Goal: Task Accomplishment & Management: Use online tool/utility

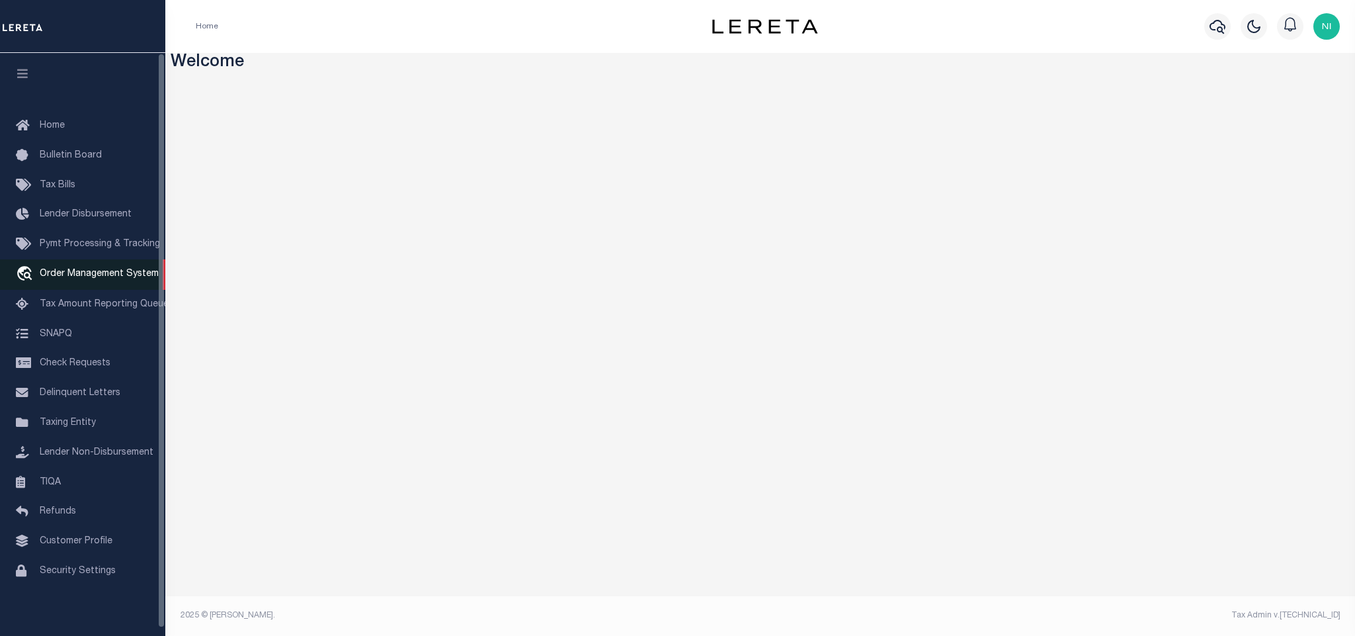
click at [110, 271] on span "Order Management System" at bounding box center [99, 273] width 119 height 9
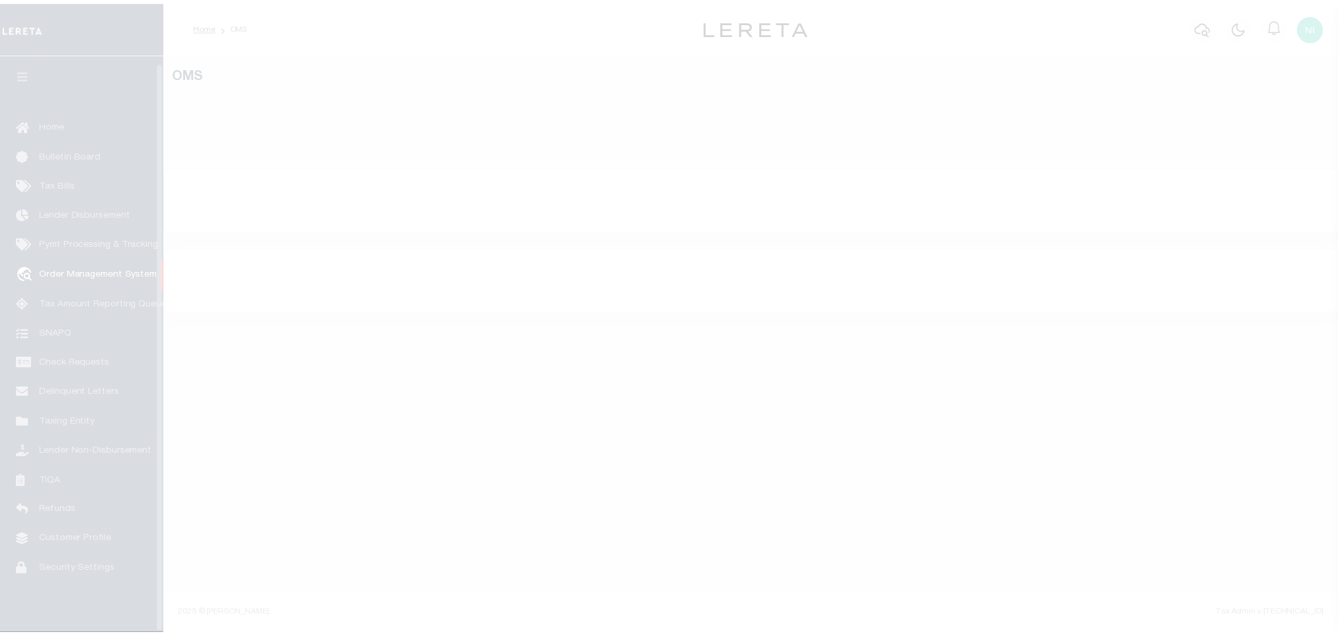
scroll to position [8, 0]
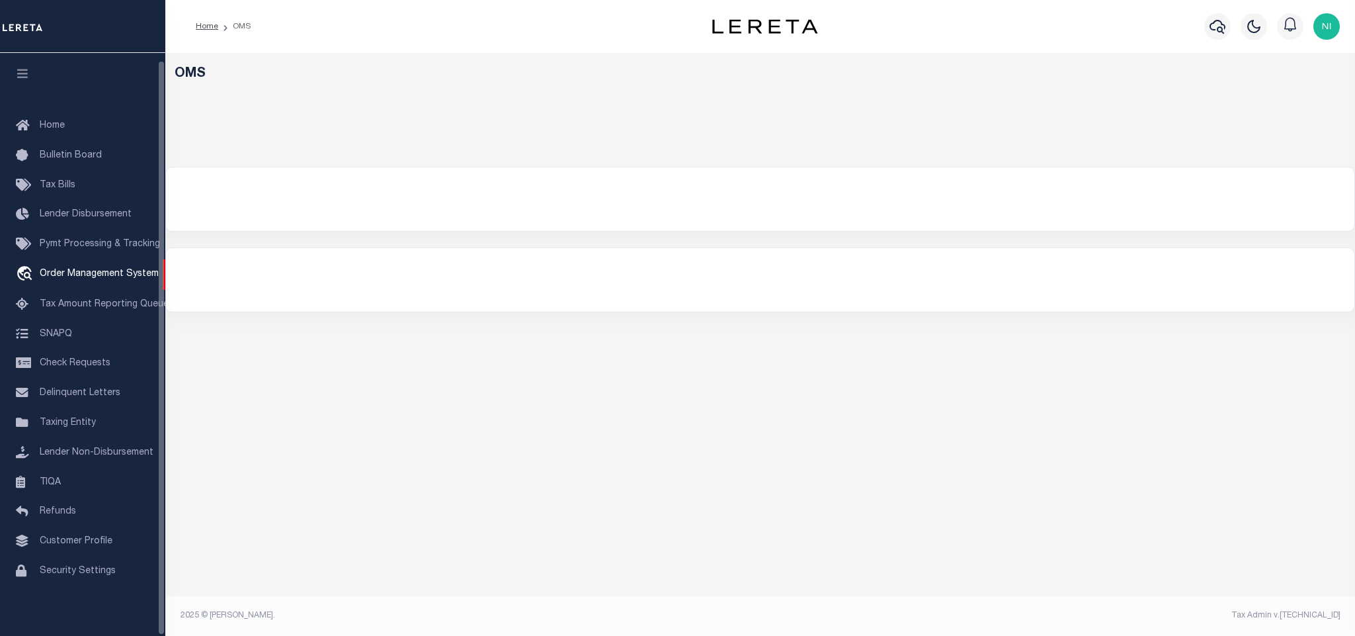
select select "200"
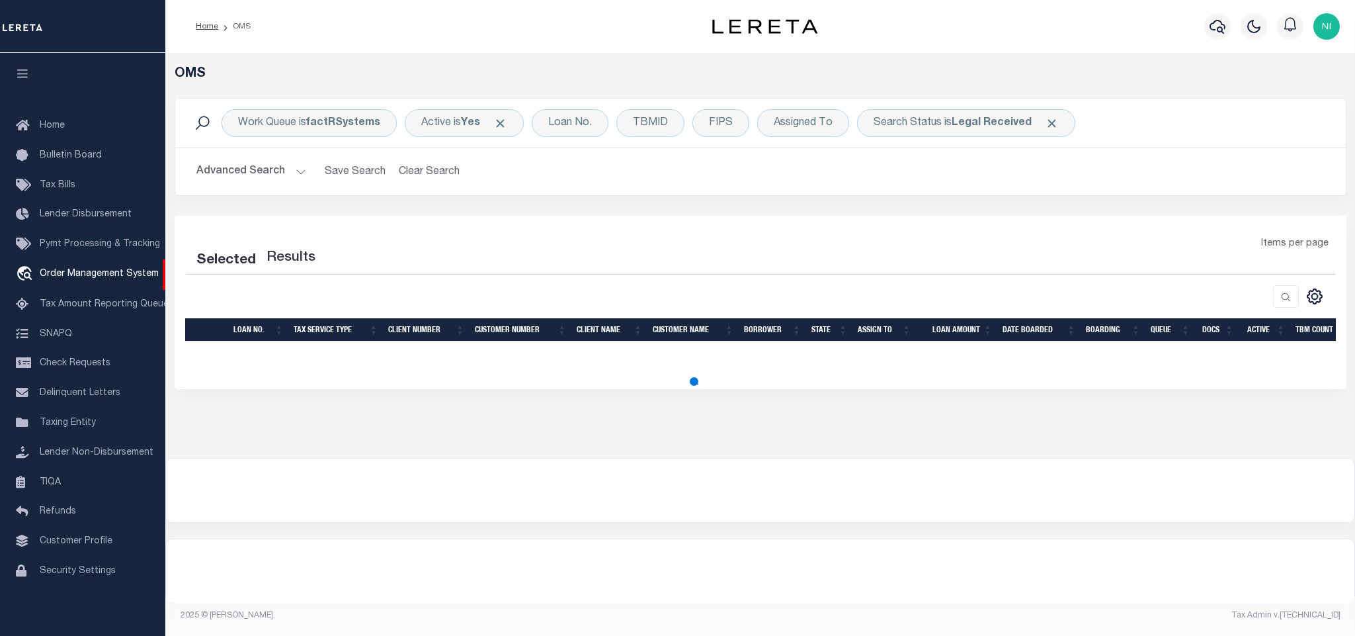
select select "200"
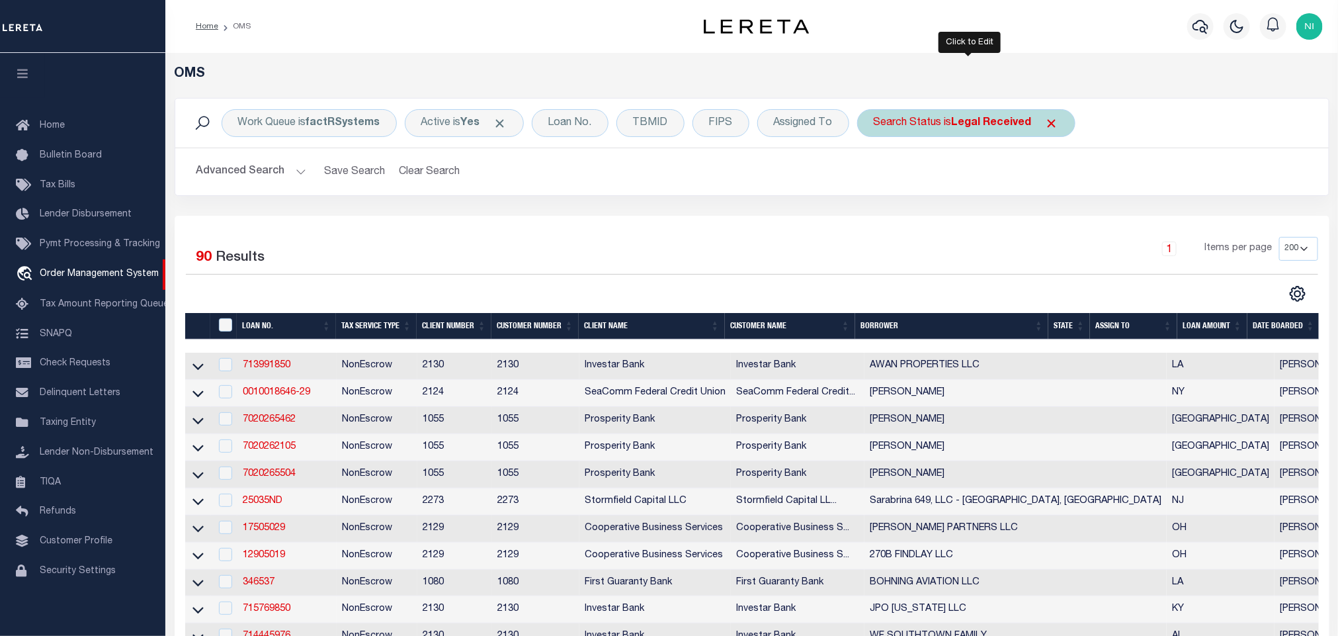
click at [993, 130] on div "Search Status is Legal Received" at bounding box center [966, 123] width 218 height 28
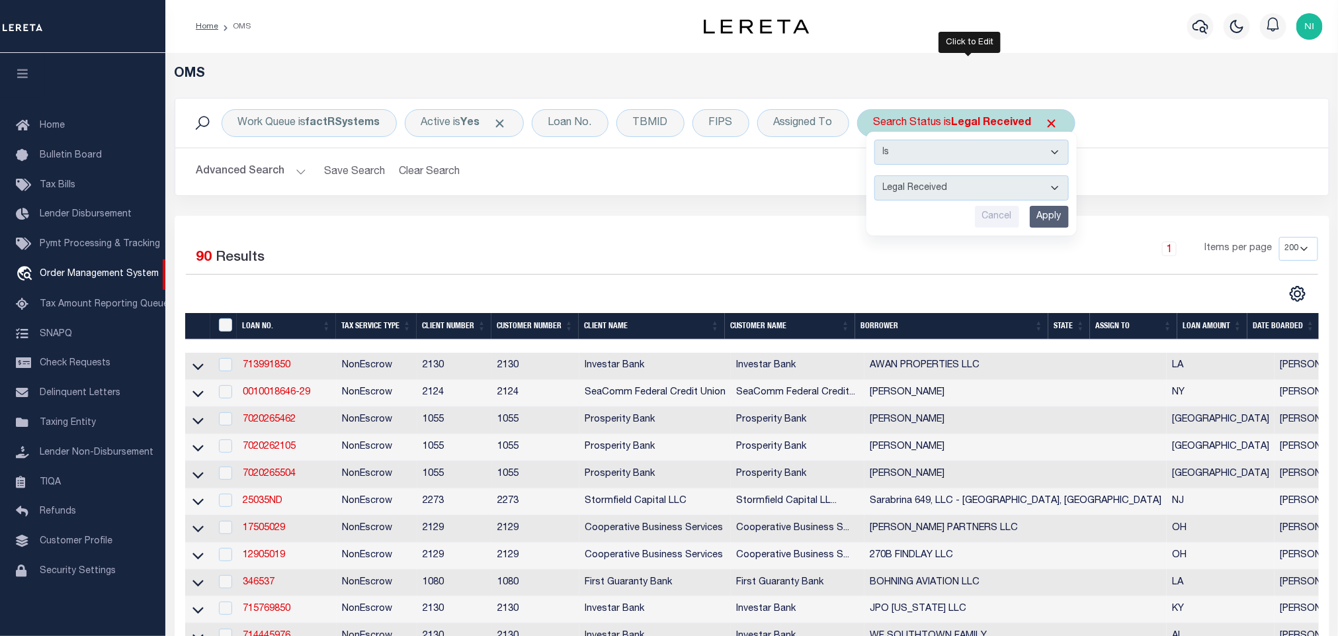
click at [993, 196] on select "Automated Search Bad Parcel Complete Duplicate Parcel High Dollar Reporting In …" at bounding box center [971, 187] width 194 height 25
select select "IP"
click at [878, 177] on select "Automated Search Bad Parcel Complete Duplicate Parcel High Dollar Reporting In …" at bounding box center [971, 187] width 194 height 25
click at [1038, 212] on input "Apply" at bounding box center [1049, 217] width 39 height 22
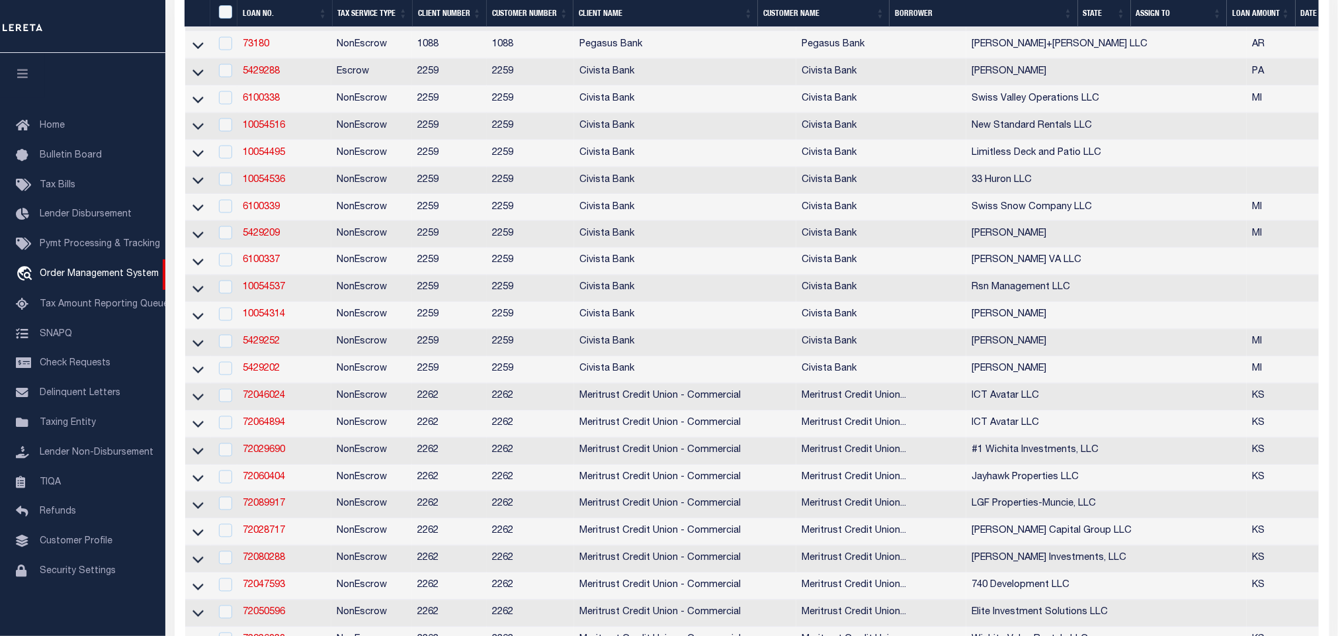
scroll to position [0, 0]
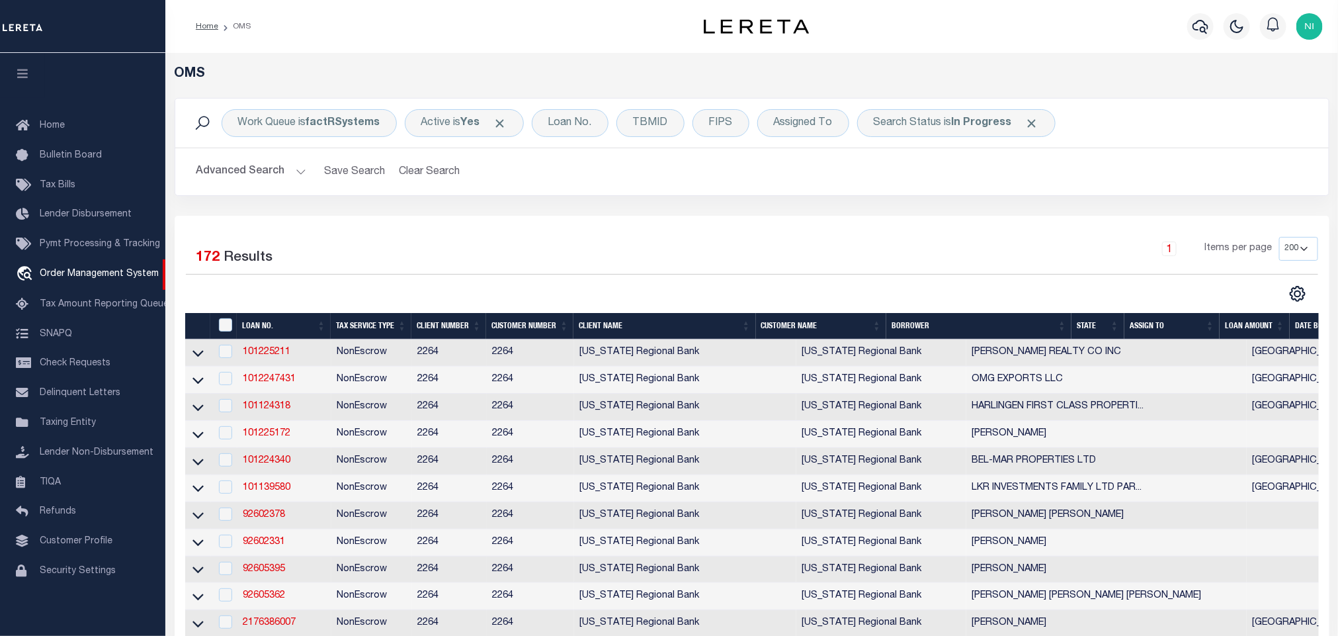
click at [792, 198] on div "Work Queue is factRSystems Active is Yes Loan No. TBMID FIPS Assigned To Search…" at bounding box center [752, 157] width 1175 height 118
drag, startPoint x: 501, startPoint y: 224, endPoint x: 482, endPoint y: 223, distance: 18.6
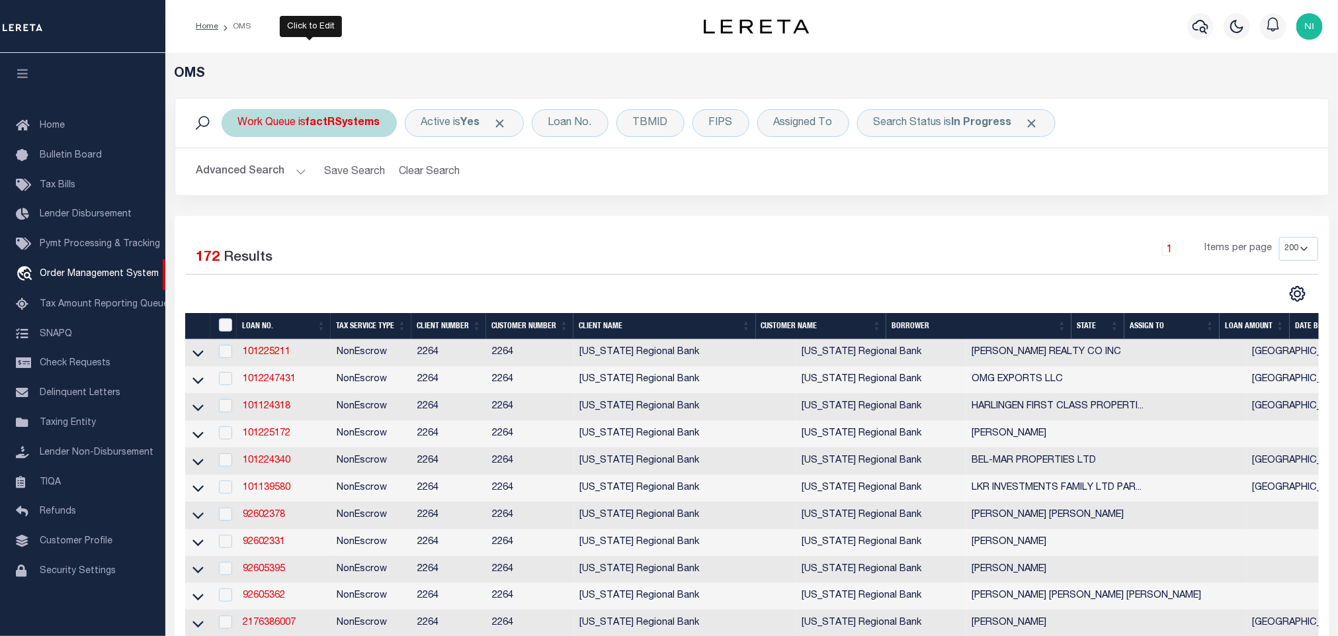
click at [308, 123] on div "Work Queue is factRSystems" at bounding box center [309, 123] width 175 height 28
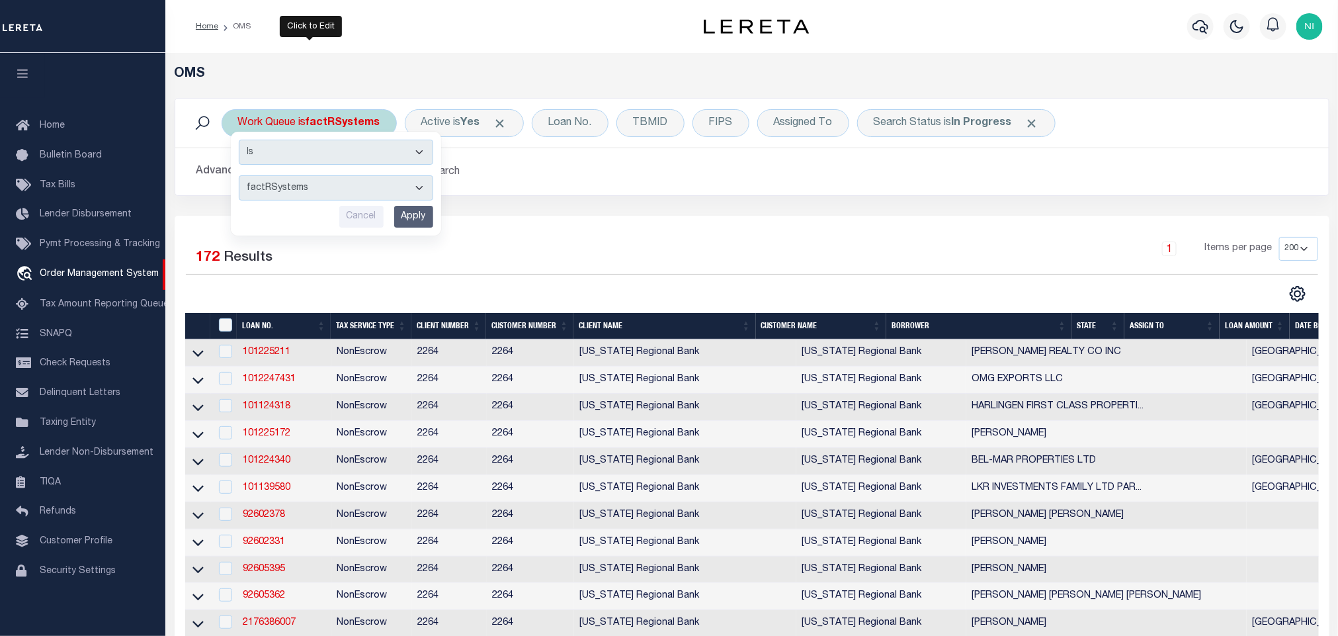
drag, startPoint x: 315, startPoint y: 185, endPoint x: 318, endPoint y: 200, distance: 16.1
click at [315, 185] on select "--ALL-- factRSystems General ThoughtFocus" at bounding box center [336, 187] width 194 height 25
select select "FAC_GEN_THF"
click at [239, 177] on select "--ALL-- factRSystems General ThoughtFocus" at bounding box center [336, 187] width 194 height 25
click at [407, 214] on input "Apply" at bounding box center [413, 217] width 39 height 22
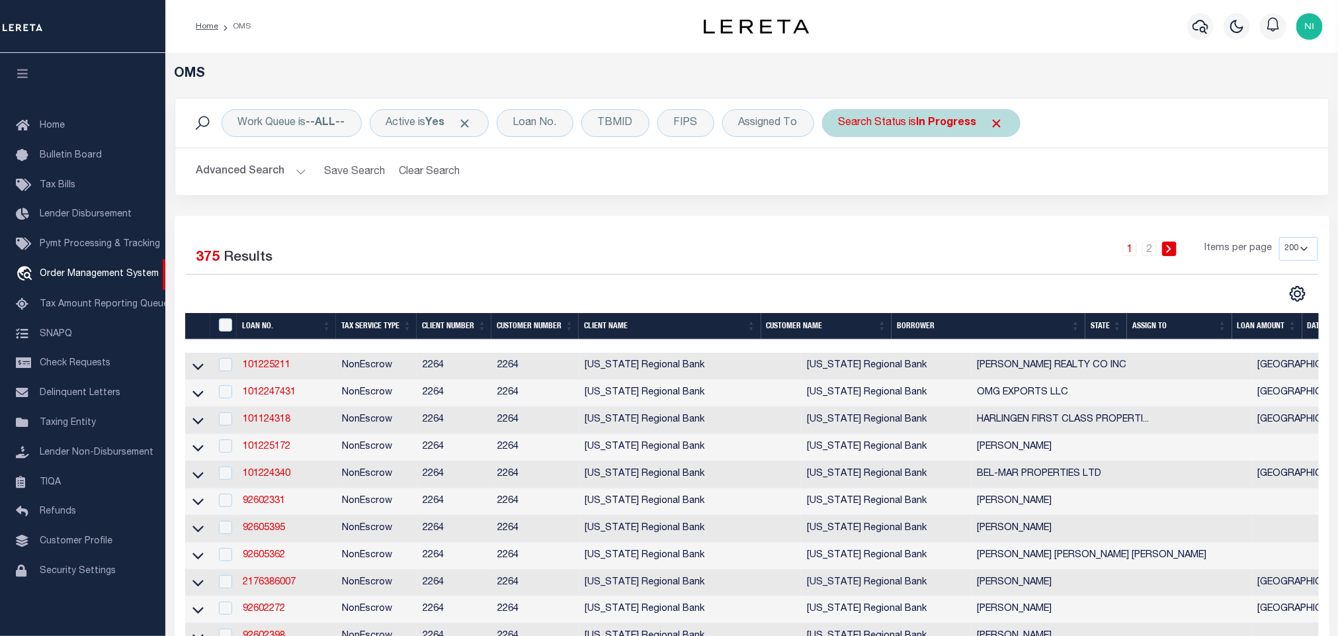
click at [949, 123] on b "In Progress" at bounding box center [947, 123] width 60 height 11
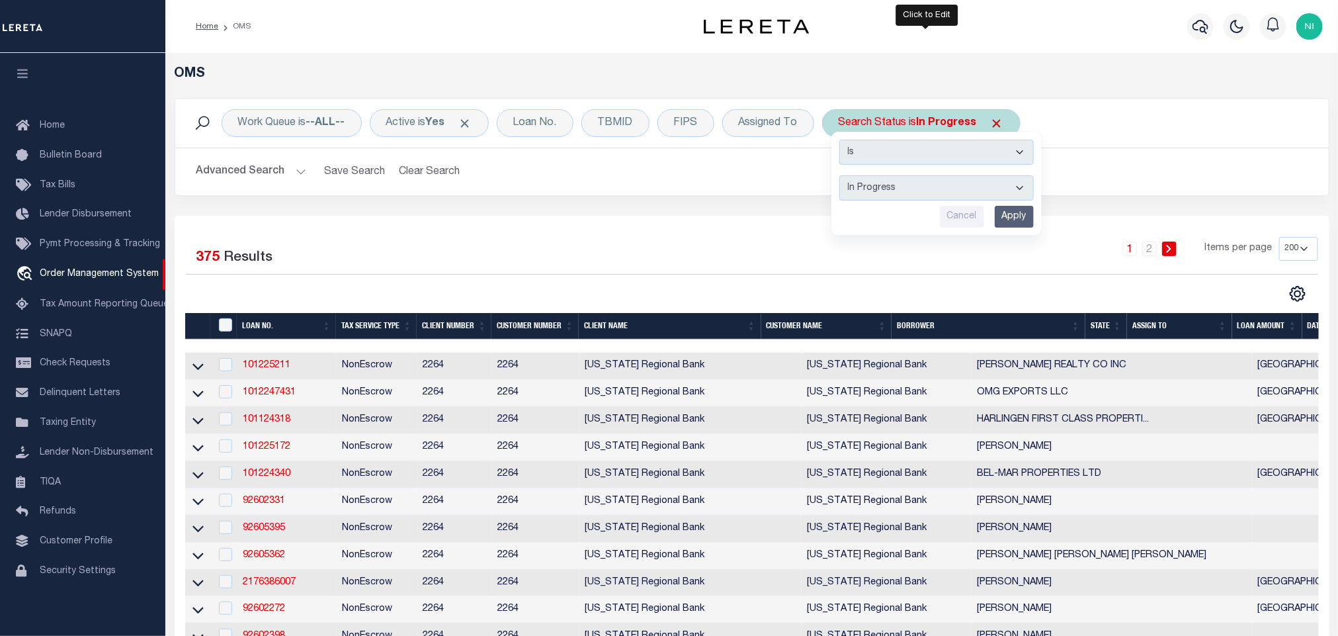
click at [951, 185] on select "Automated Search Bad Parcel Complete Duplicate Parcel High Dollar Reporting In …" at bounding box center [936, 187] width 194 height 25
select select "QC"
click at [845, 177] on select "Automated Search Bad Parcel Complete Duplicate Parcel High Dollar Reporting In …" at bounding box center [936, 187] width 194 height 25
click at [1012, 214] on input "Apply" at bounding box center [1014, 217] width 39 height 22
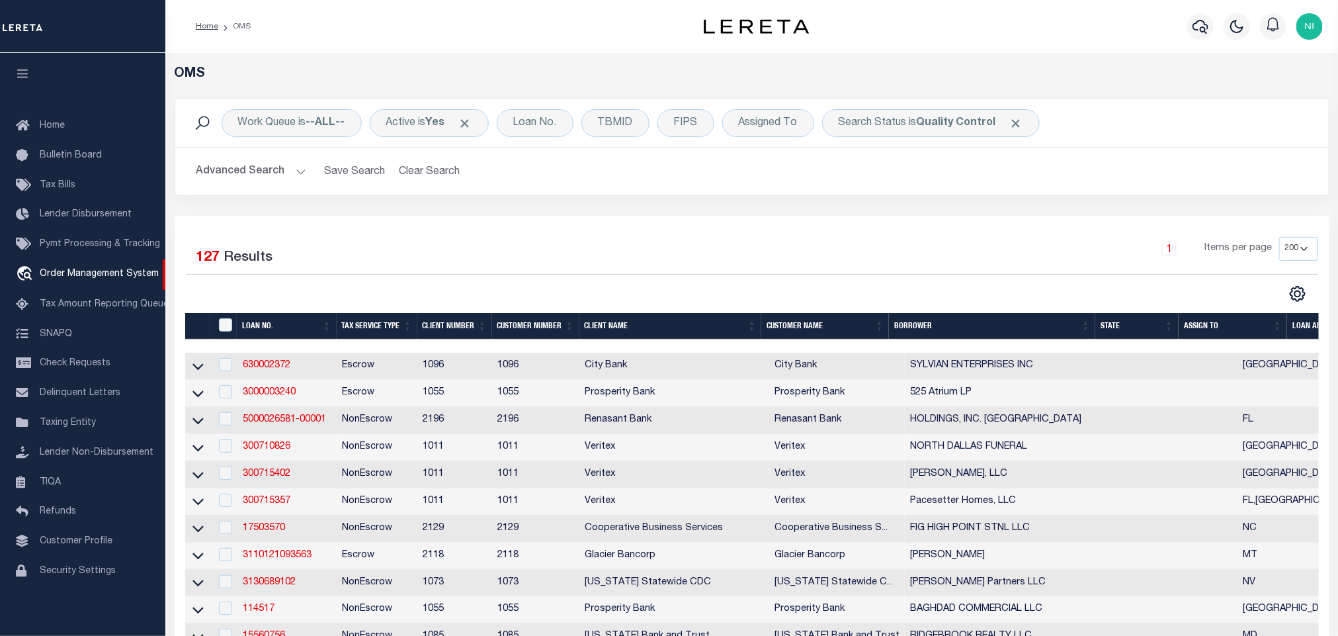
click at [499, 247] on div "1 Items per page 10 25 50 100 200" at bounding box center [896, 254] width 845 height 34
